Goal: Navigation & Orientation: Find specific page/section

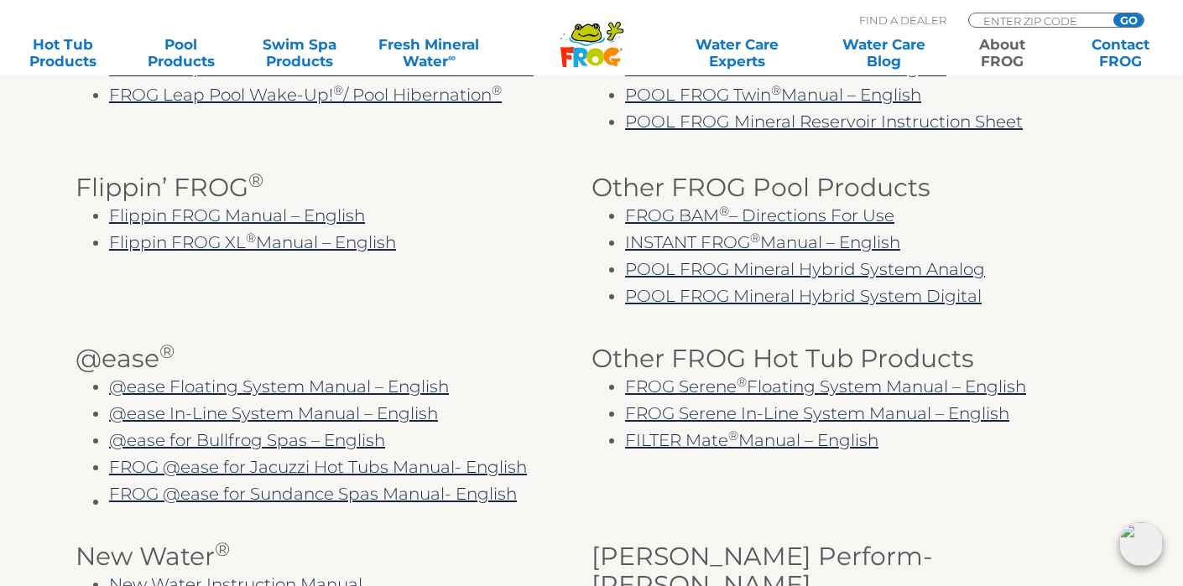
scroll to position [597, 0]
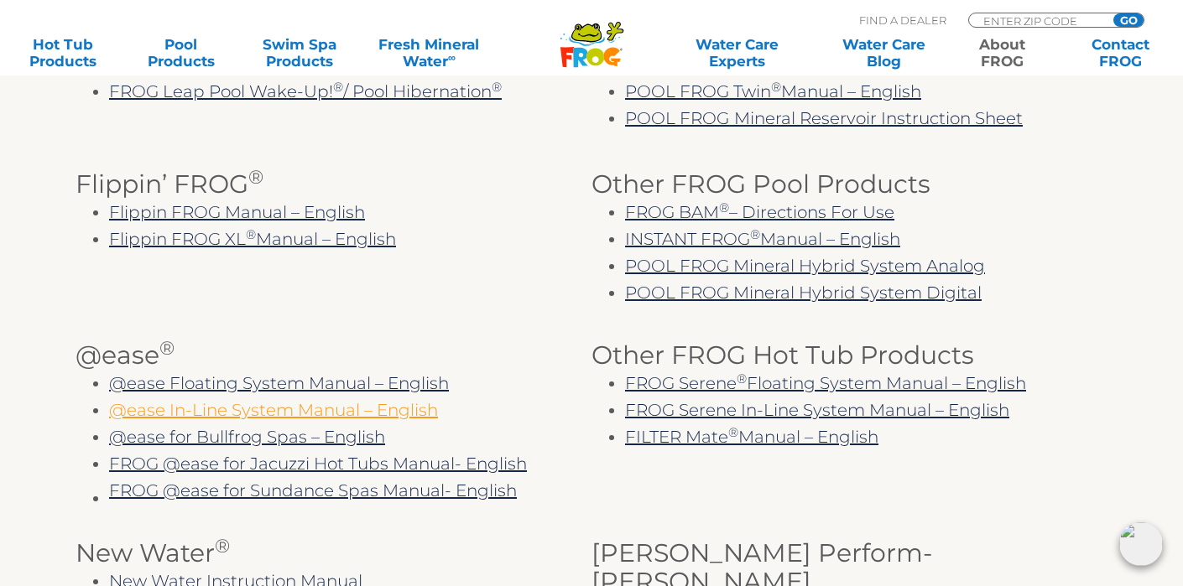
click at [251, 414] on link "@ease In-Line System Manual – English" at bounding box center [273, 410] width 329 height 20
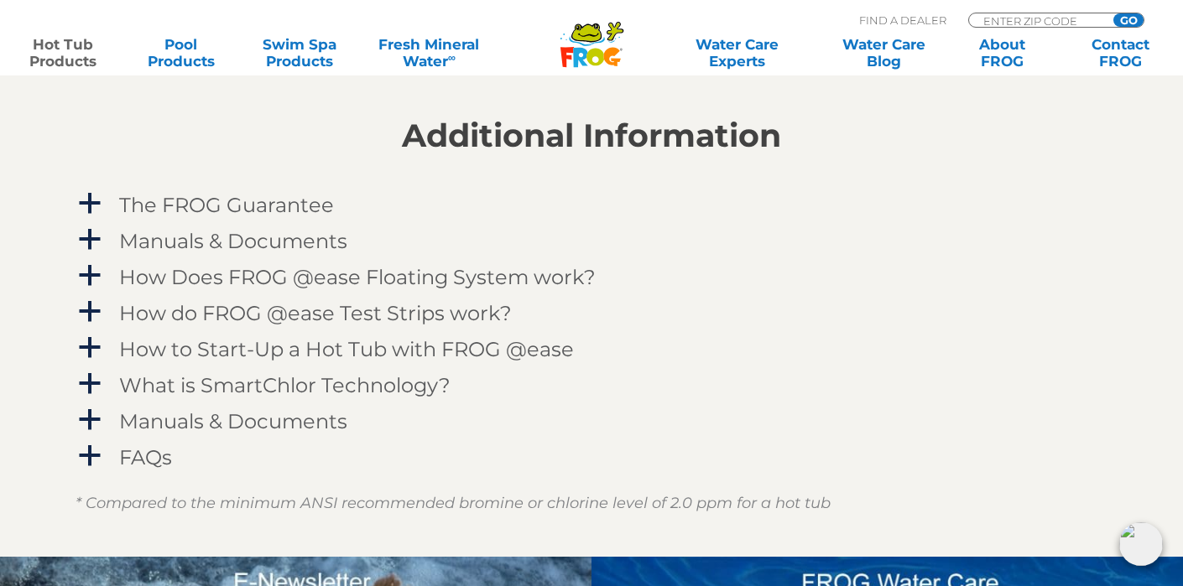
scroll to position [1649, 0]
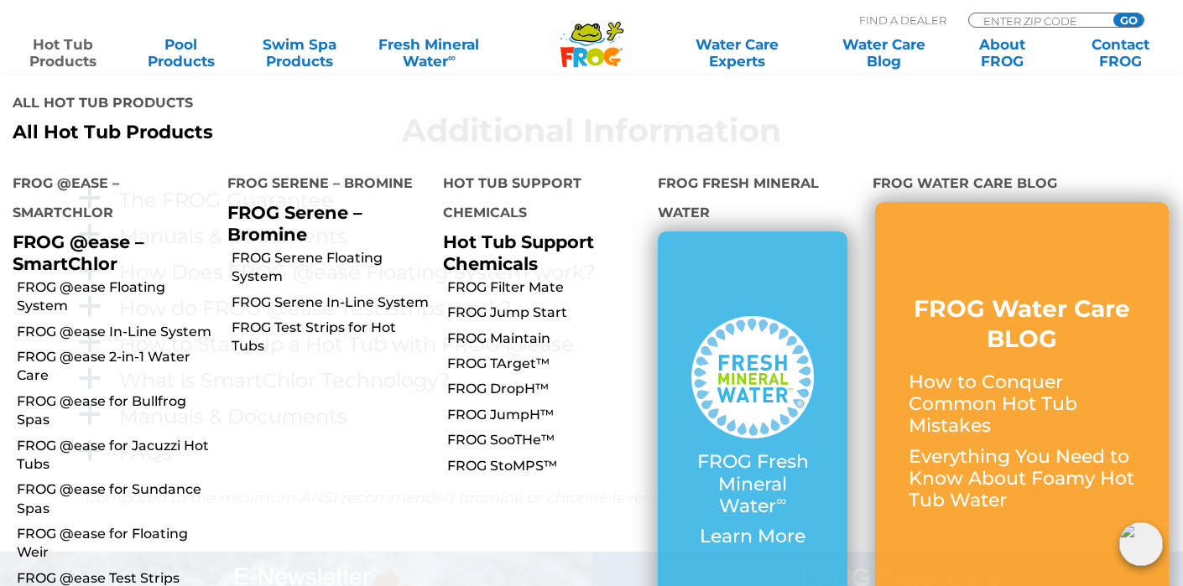
click at [69, 50] on link "Hot Tub Products" at bounding box center [63, 53] width 92 height 34
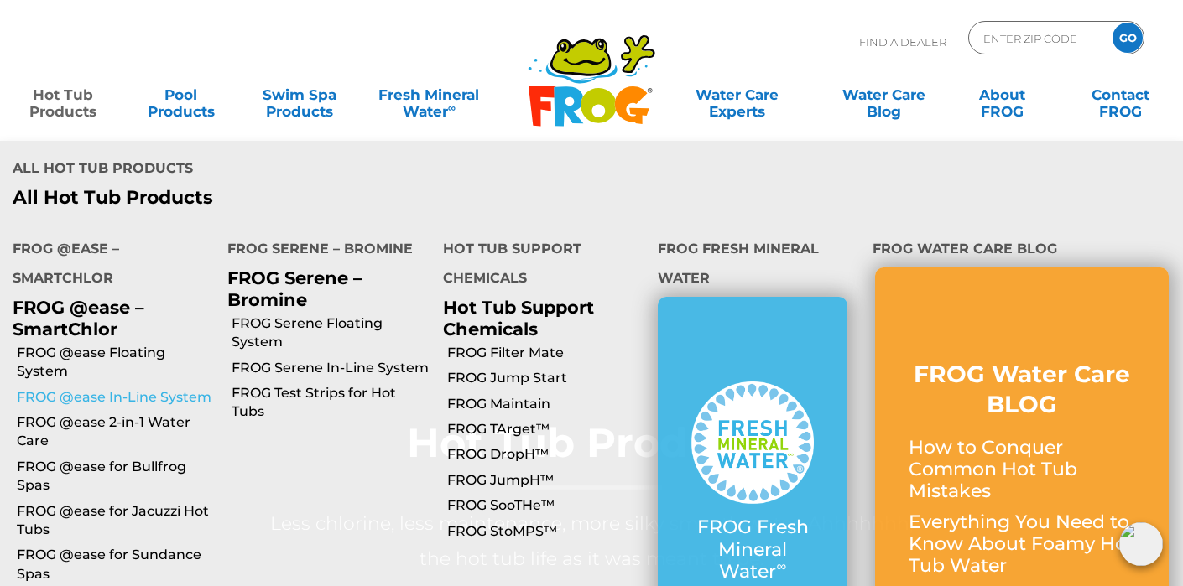
click at [133, 388] on link "FROG @ease In-Line System" at bounding box center [116, 397] width 198 height 18
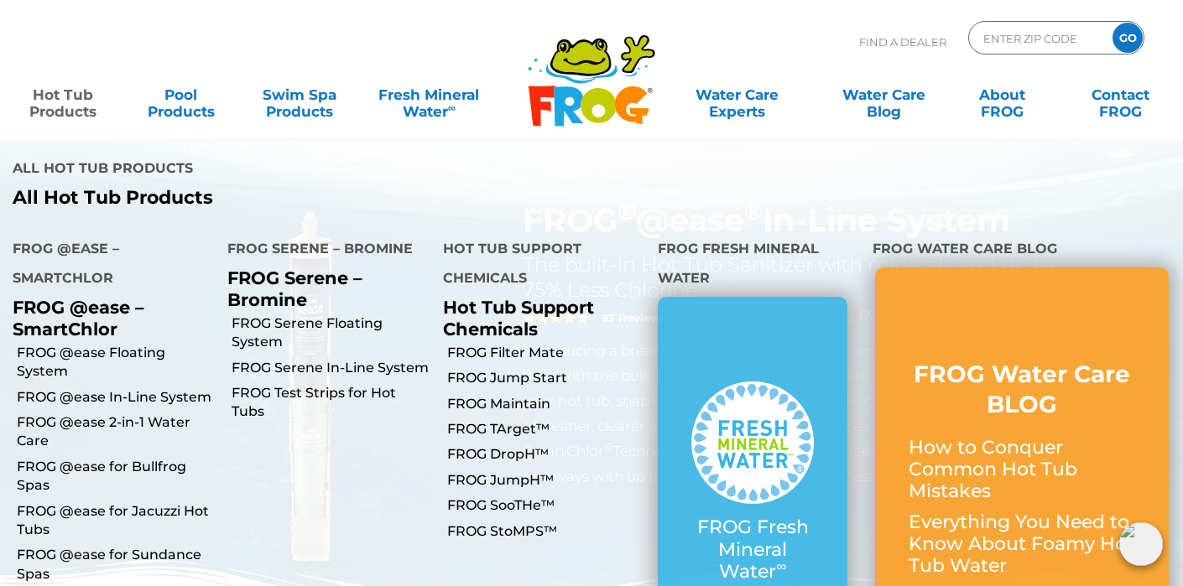
click at [64, 108] on link "Hot Tub Products" at bounding box center [63, 95] width 92 height 34
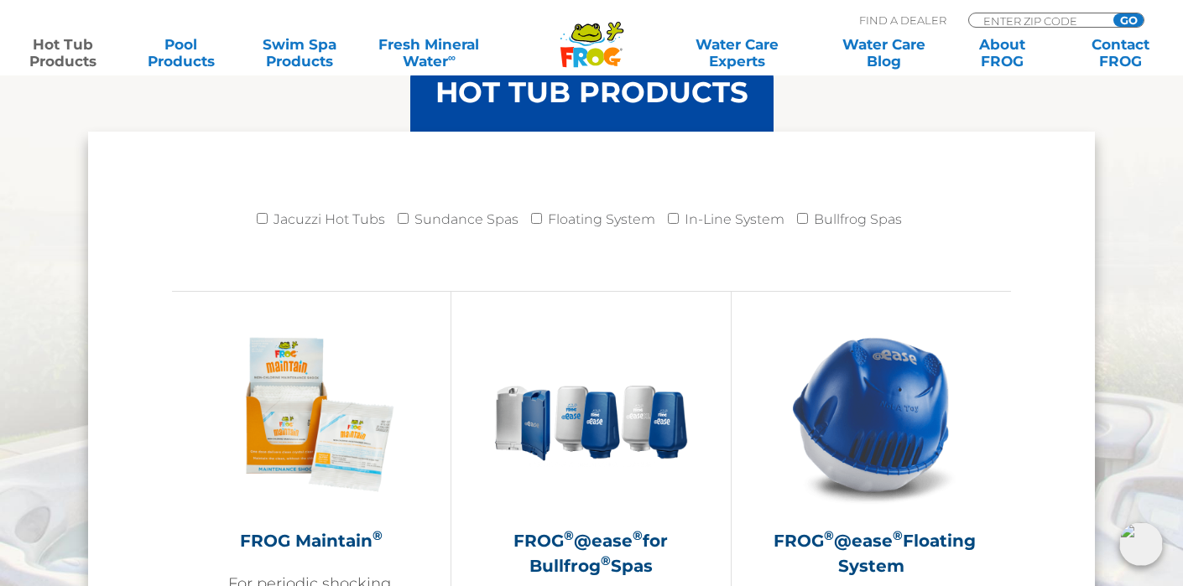
scroll to position [1879, 0]
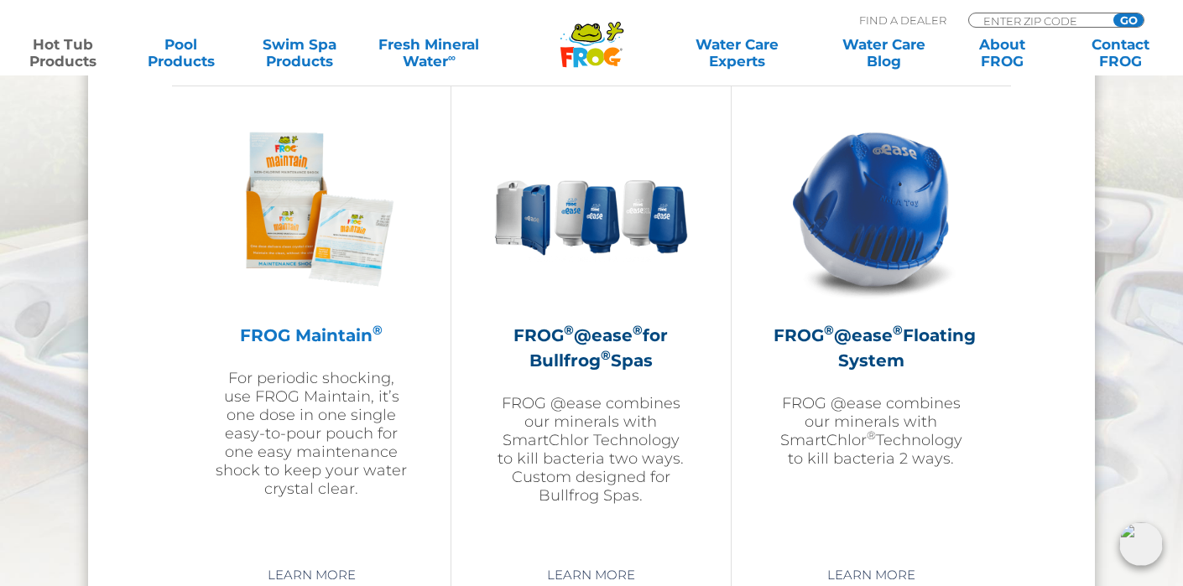
click at [338, 331] on h2 "FROG Maintain ®" at bounding box center [311, 335] width 195 height 25
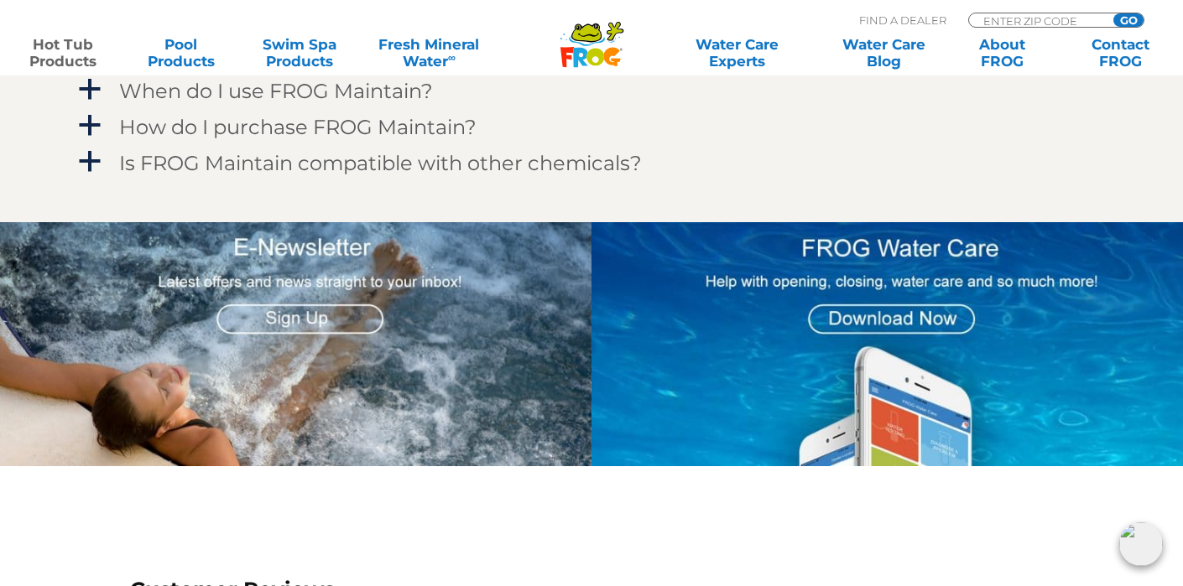
scroll to position [1241, 0]
